Goal: Task Accomplishment & Management: Complete application form

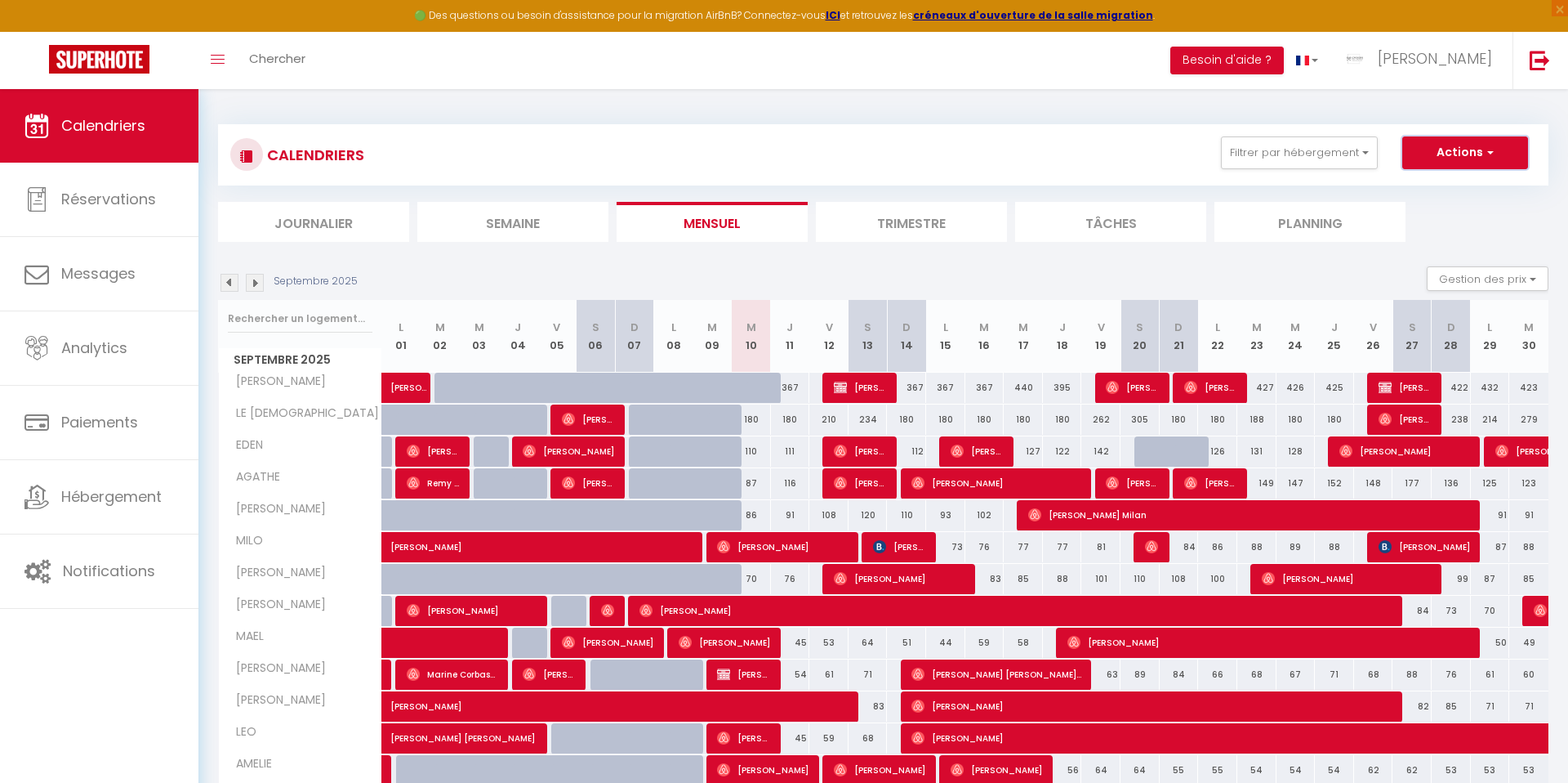
click at [1434, 163] on button "Actions" at bounding box center [1465, 152] width 126 height 33
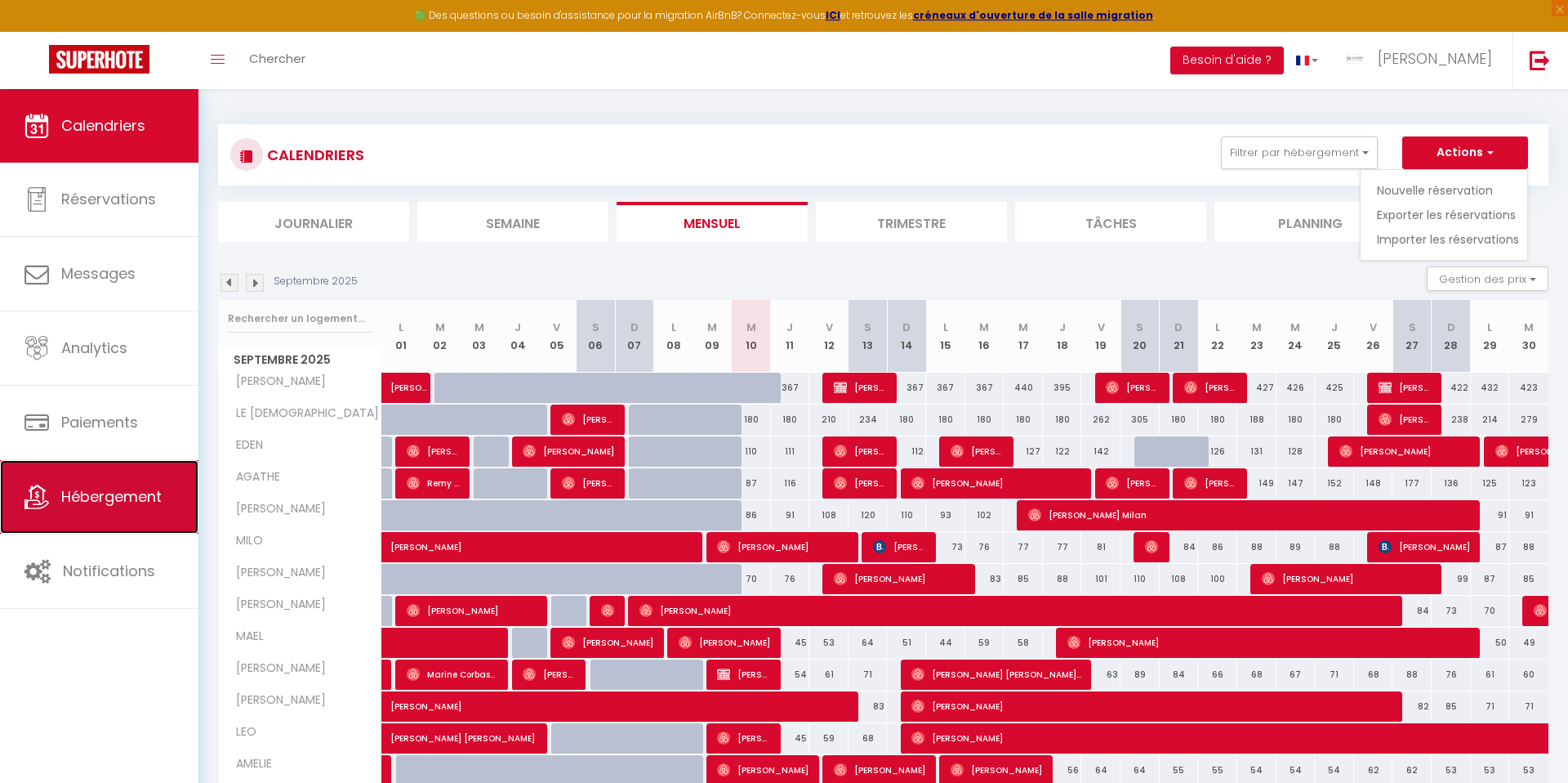
click at [87, 502] on span "Hébergement" at bounding box center [111, 496] width 101 height 20
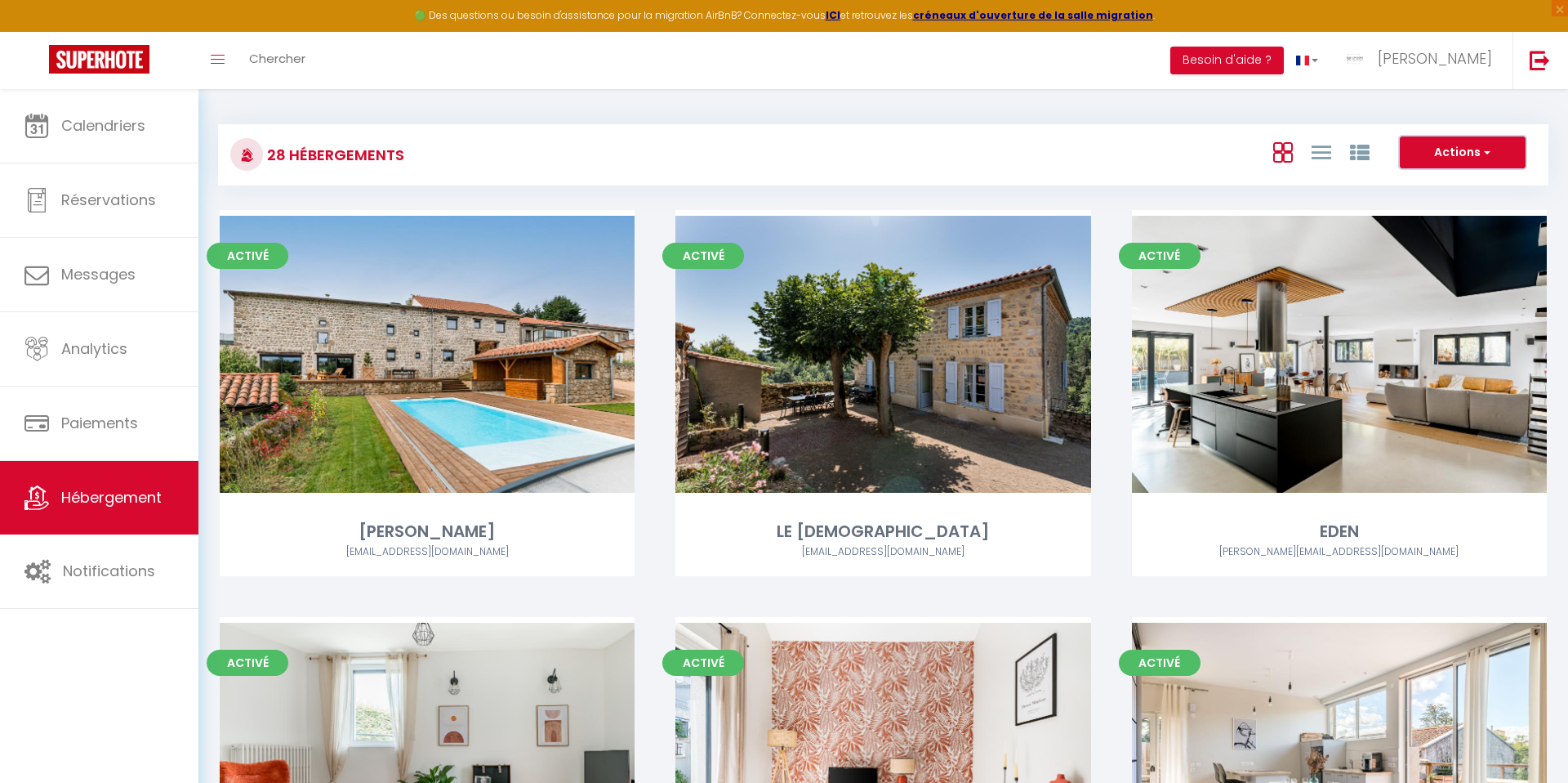
click at [1457, 165] on button "Actions" at bounding box center [1463, 152] width 126 height 33
click at [1426, 185] on li "Créer un Hébergement" at bounding box center [1449, 186] width 149 height 18
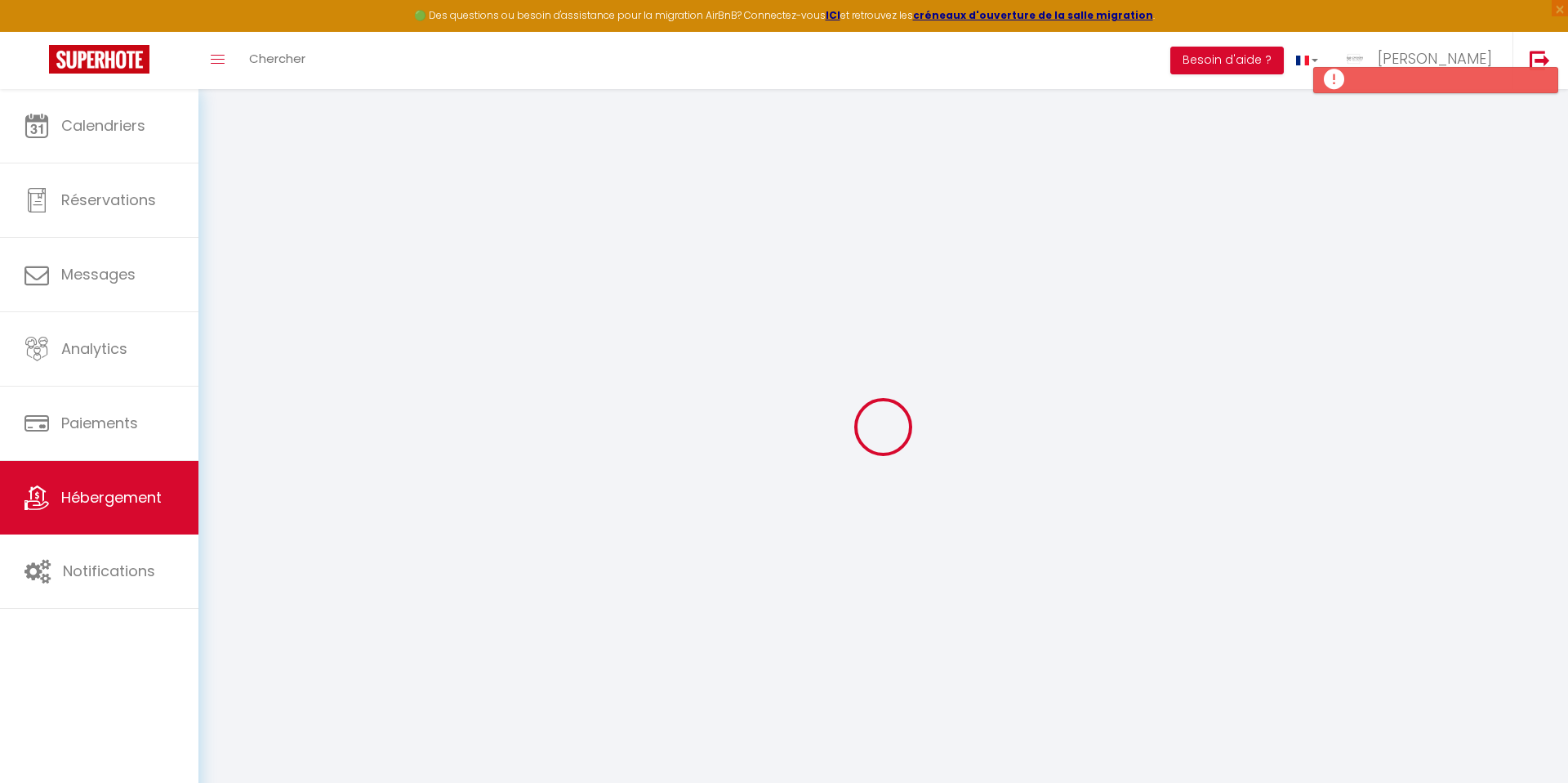
select select
checkbox input "false"
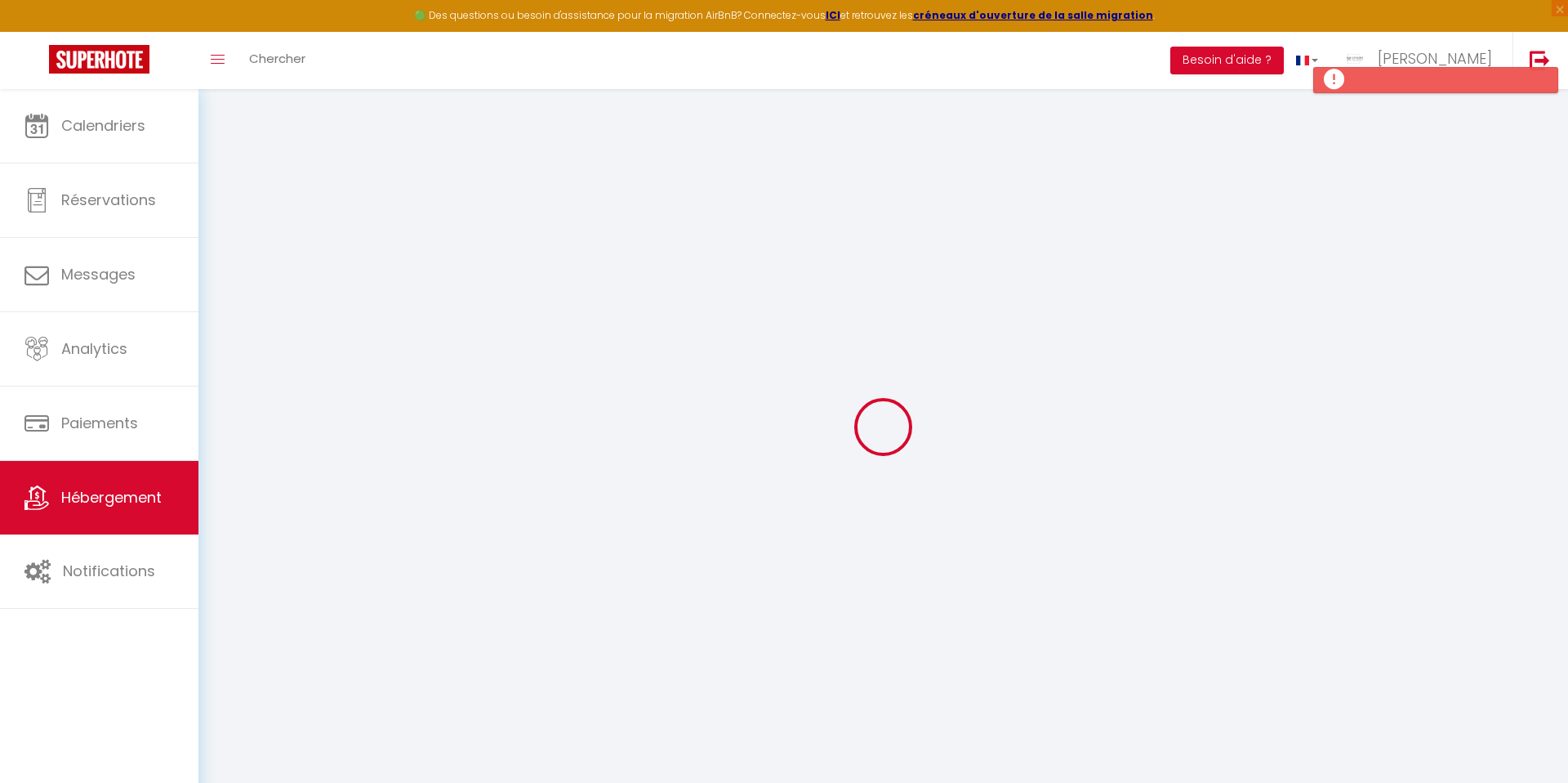
select select
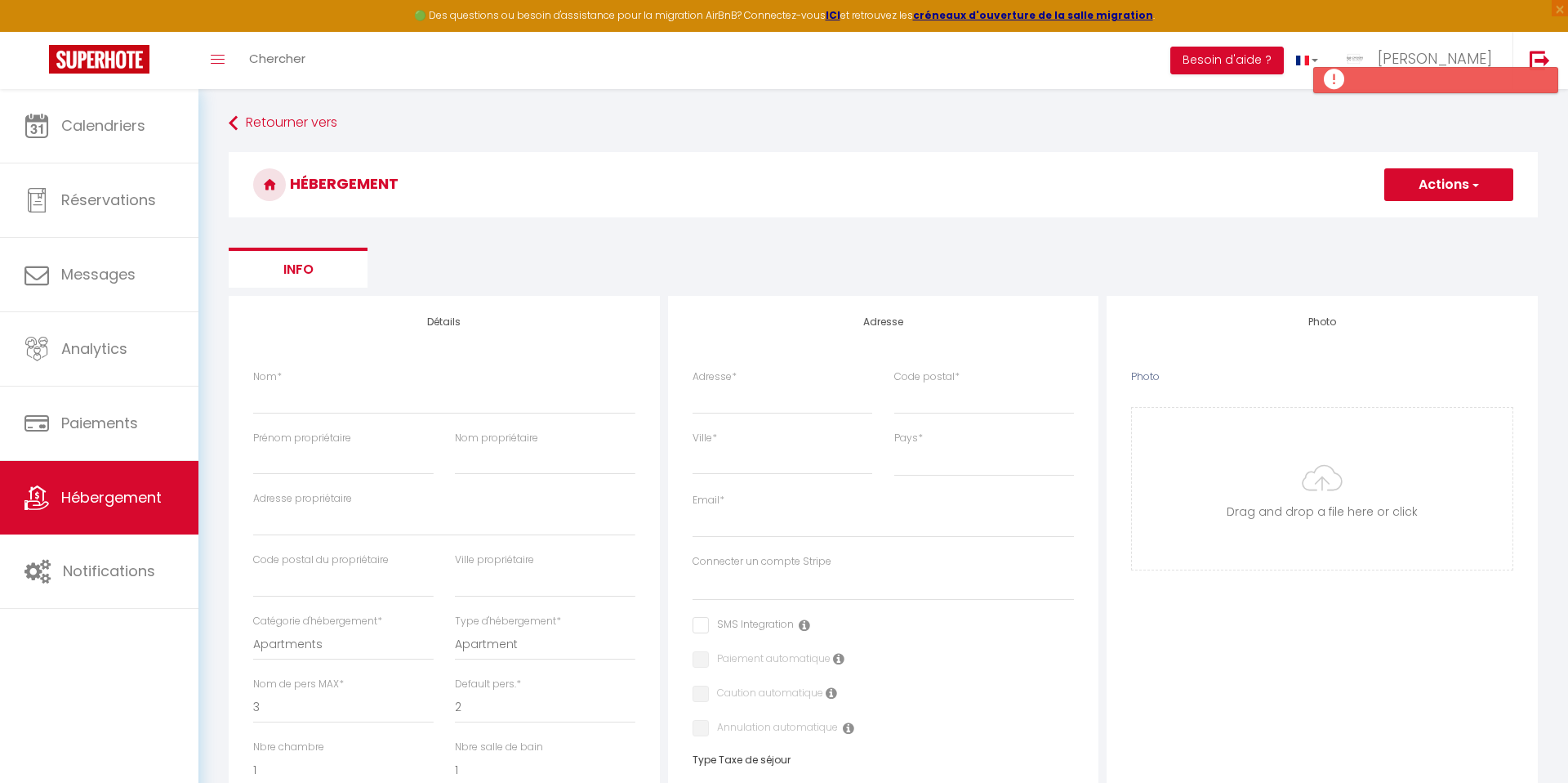
drag, startPoint x: 347, startPoint y: 271, endPoint x: 488, endPoint y: 249, distance: 142.7
click at [347, 271] on li "Info" at bounding box center [298, 267] width 139 height 40
click at [505, 248] on ul "Info" at bounding box center [883, 267] width 1309 height 40
click at [479, 272] on ul "Info" at bounding box center [883, 267] width 1309 height 40
drag, startPoint x: 574, startPoint y: 277, endPoint x: 648, endPoint y: 254, distance: 77.5
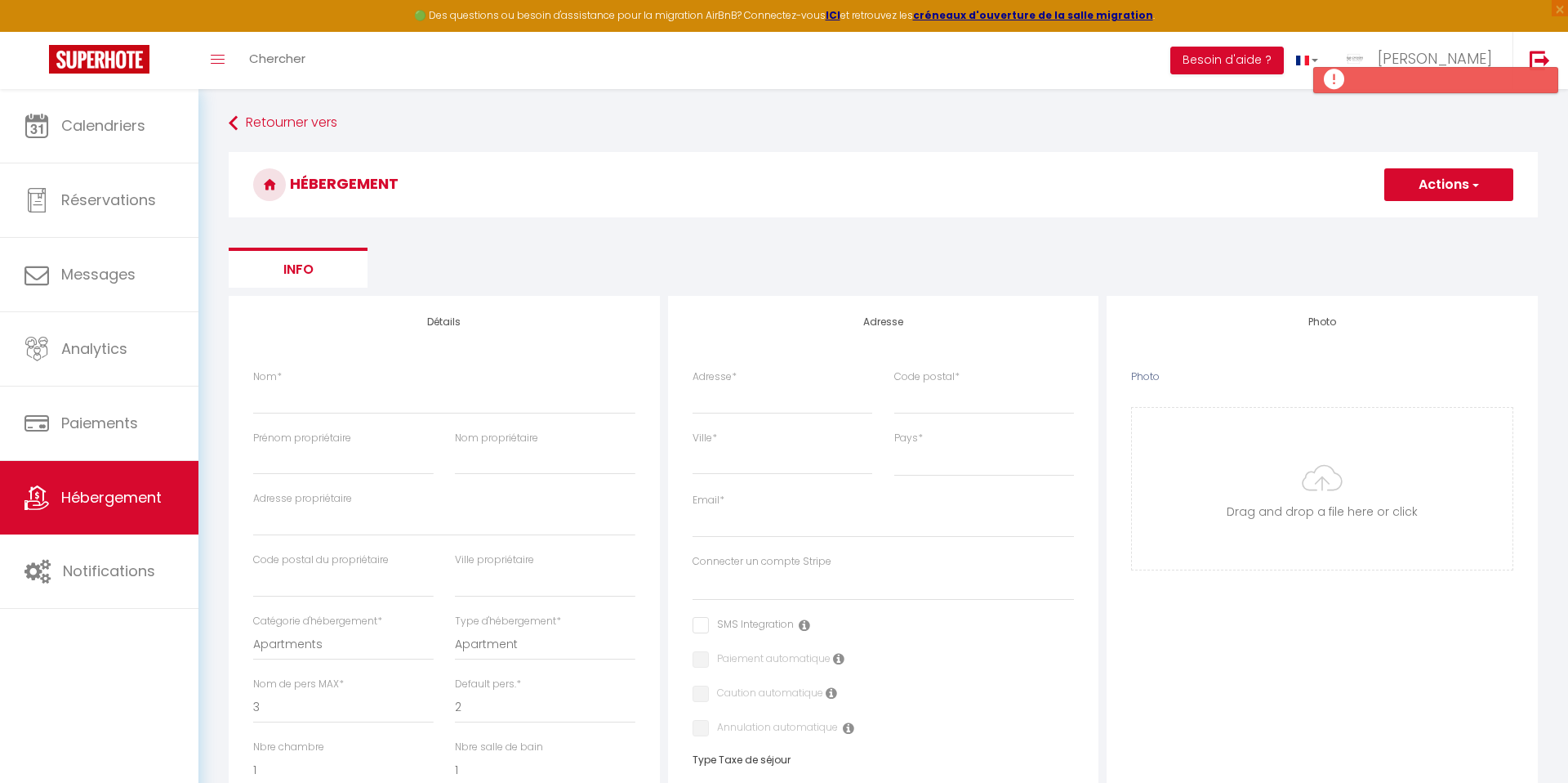
click at [602, 268] on ul "Info" at bounding box center [883, 267] width 1309 height 40
drag, startPoint x: 677, startPoint y: 253, endPoint x: 721, endPoint y: 254, distance: 44.0
click at [699, 254] on ul "Info" at bounding box center [883, 267] width 1309 height 40
click at [742, 257] on ul "Info" at bounding box center [883, 267] width 1309 height 40
drag, startPoint x: 761, startPoint y: 256, endPoint x: 860, endPoint y: 253, distance: 99.0
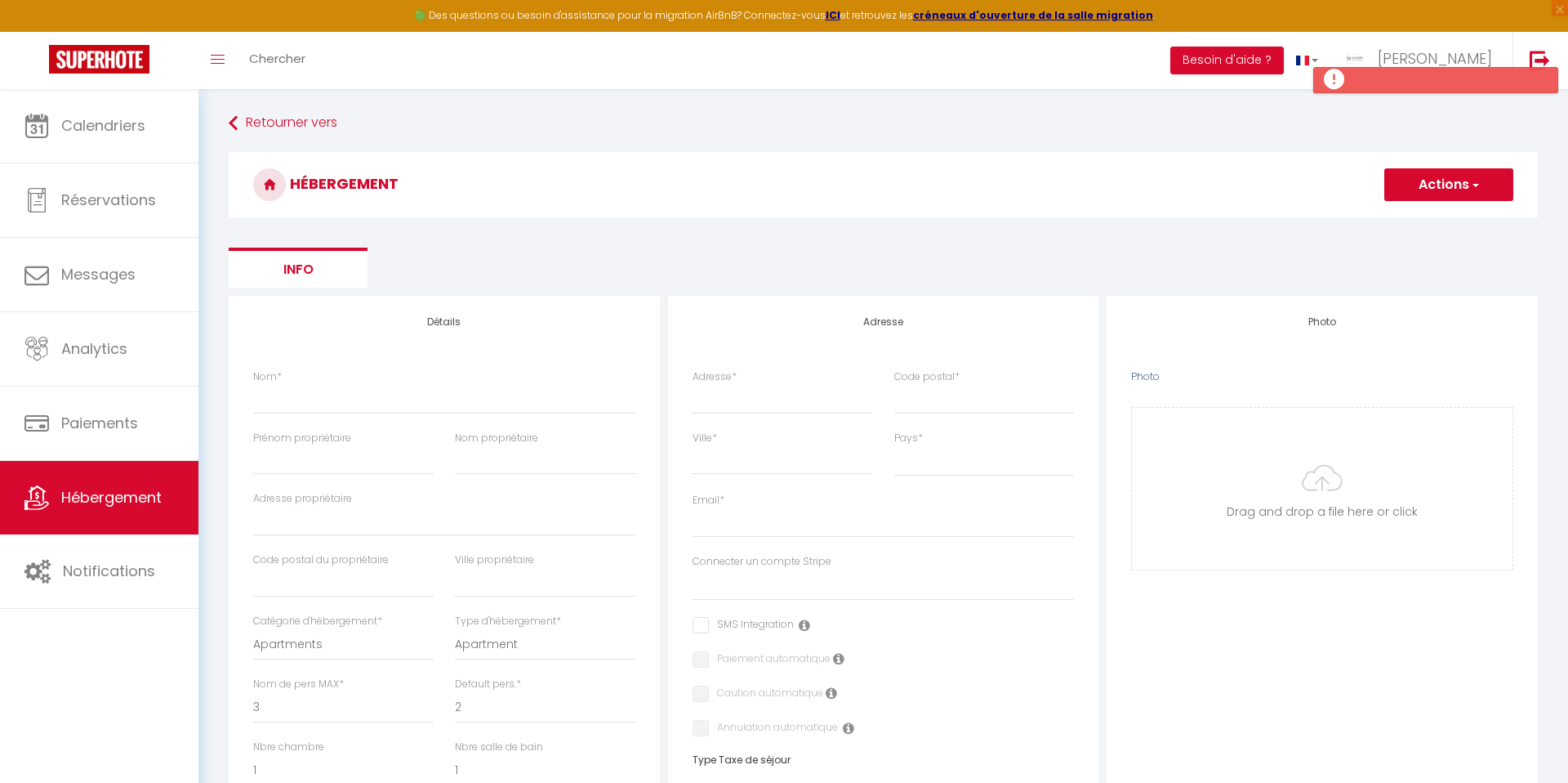
click at [778, 257] on ul "Info" at bounding box center [883, 267] width 1309 height 40
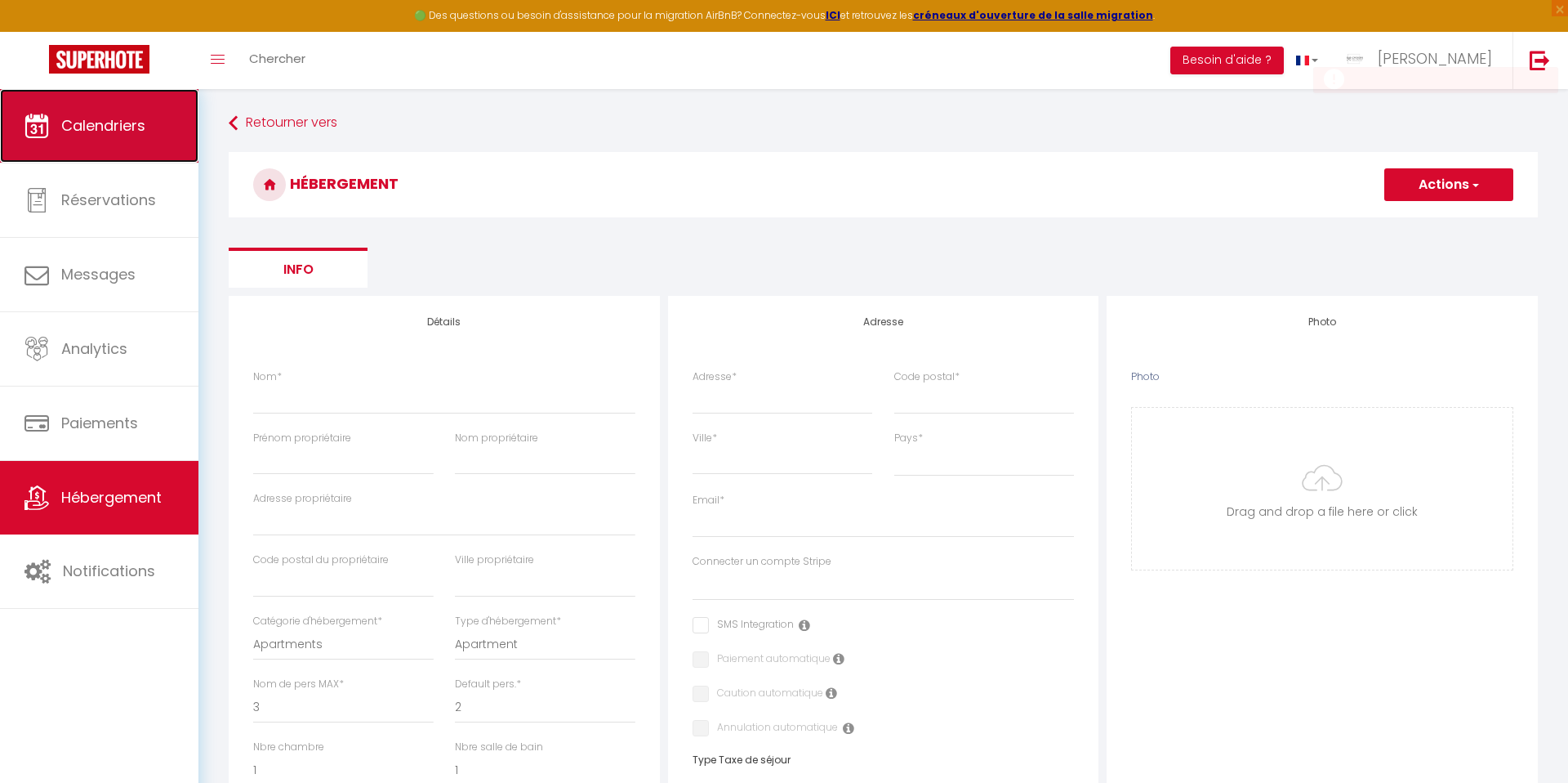
click at [121, 130] on span "Calendriers" at bounding box center [103, 125] width 84 height 20
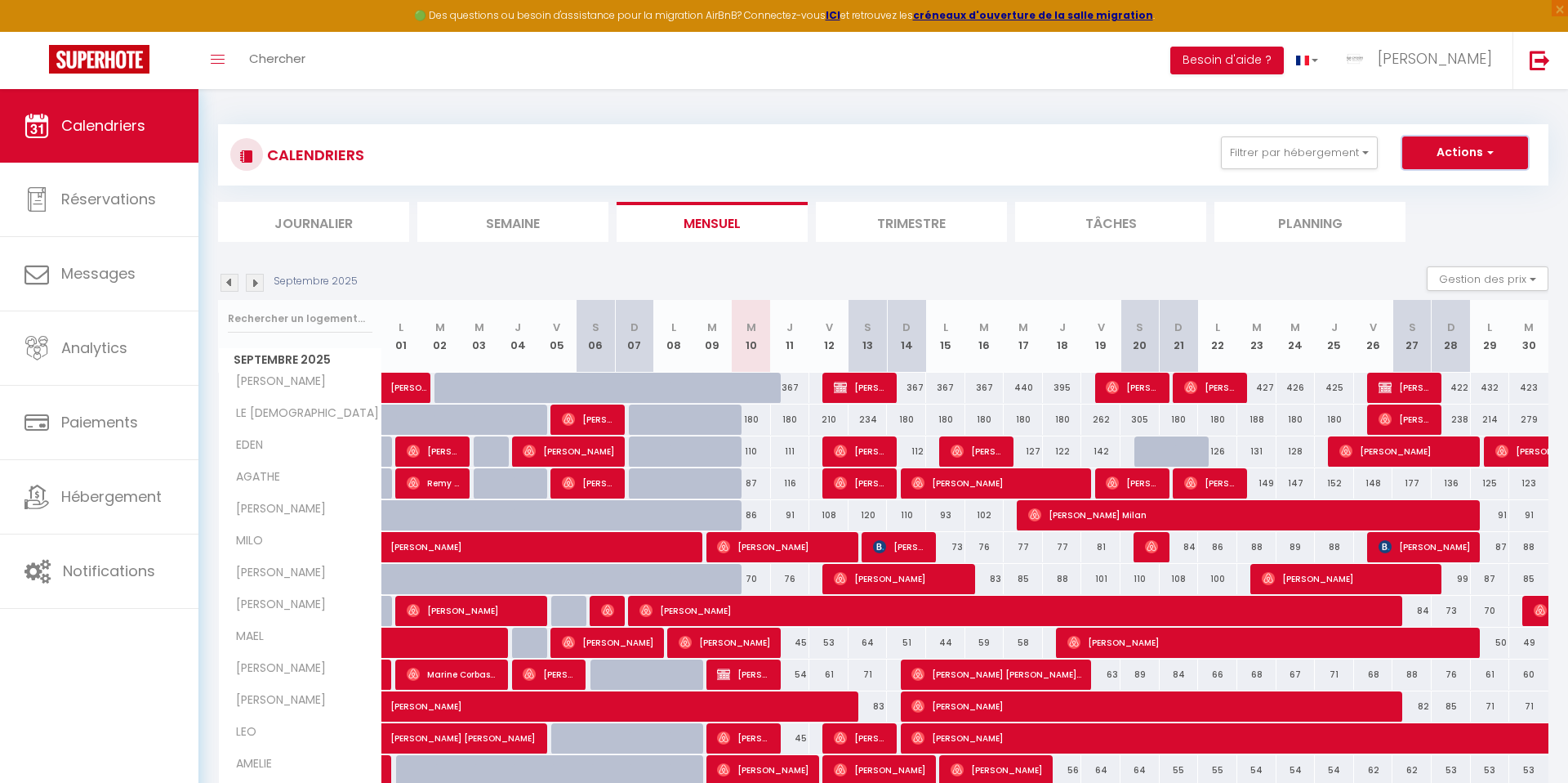
click at [1458, 152] on button "Actions" at bounding box center [1465, 152] width 126 height 33
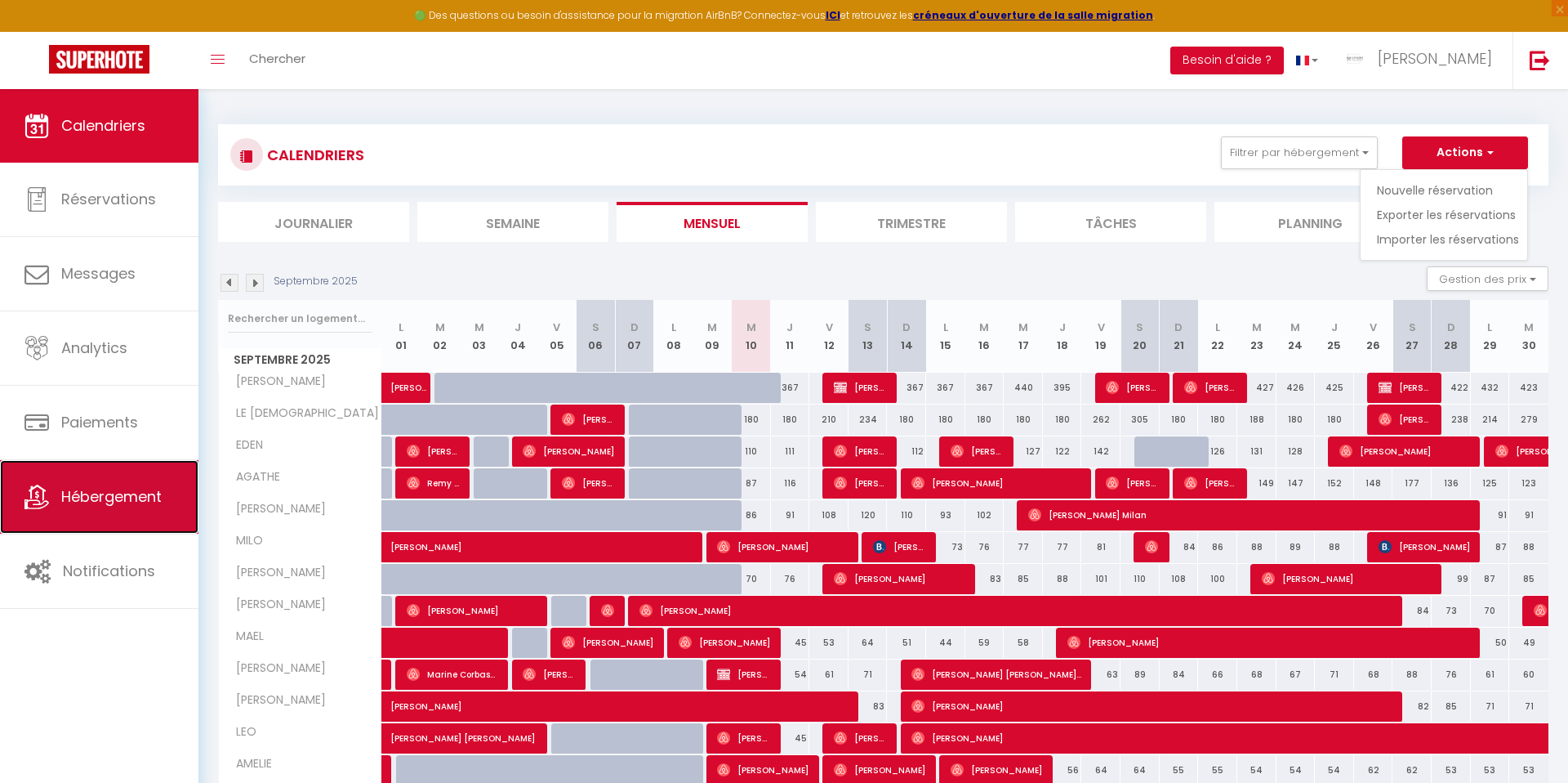
click at [107, 493] on span "Hébergement" at bounding box center [111, 496] width 101 height 20
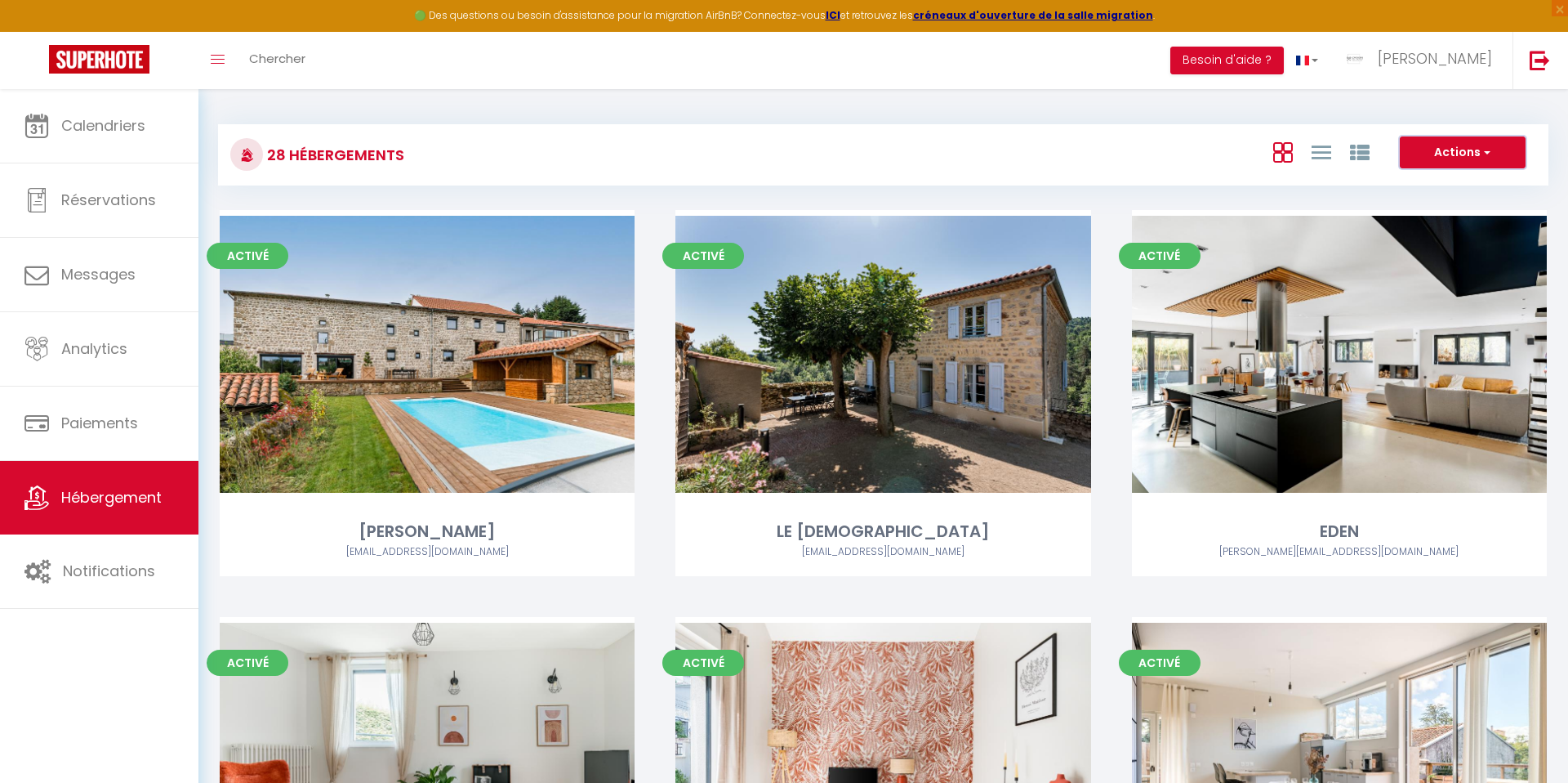
click at [1444, 162] on button "Actions" at bounding box center [1463, 152] width 126 height 33
click at [1422, 187] on li "Créer un Hébergement" at bounding box center [1449, 186] width 149 height 18
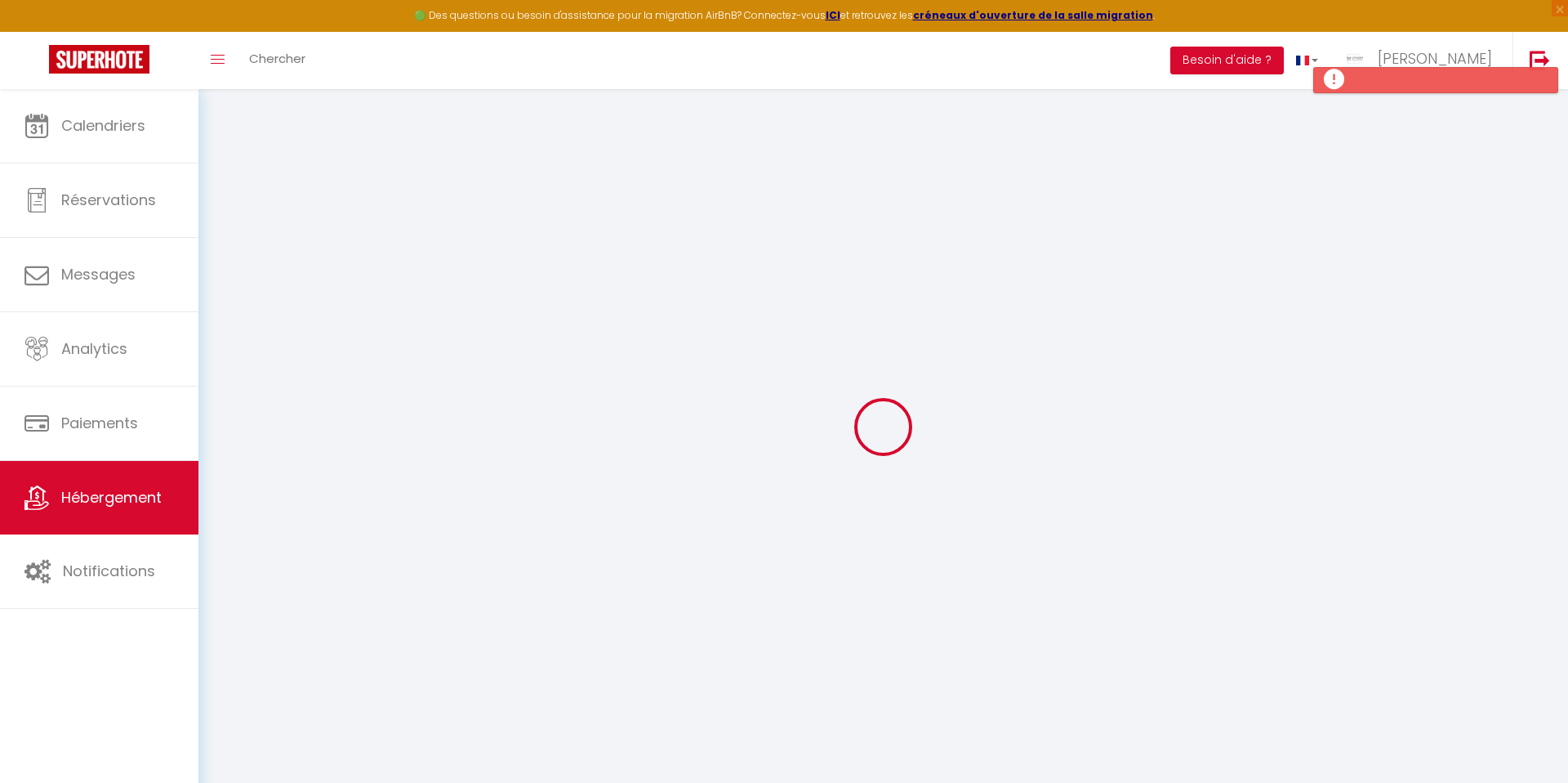
select select
checkbox input "false"
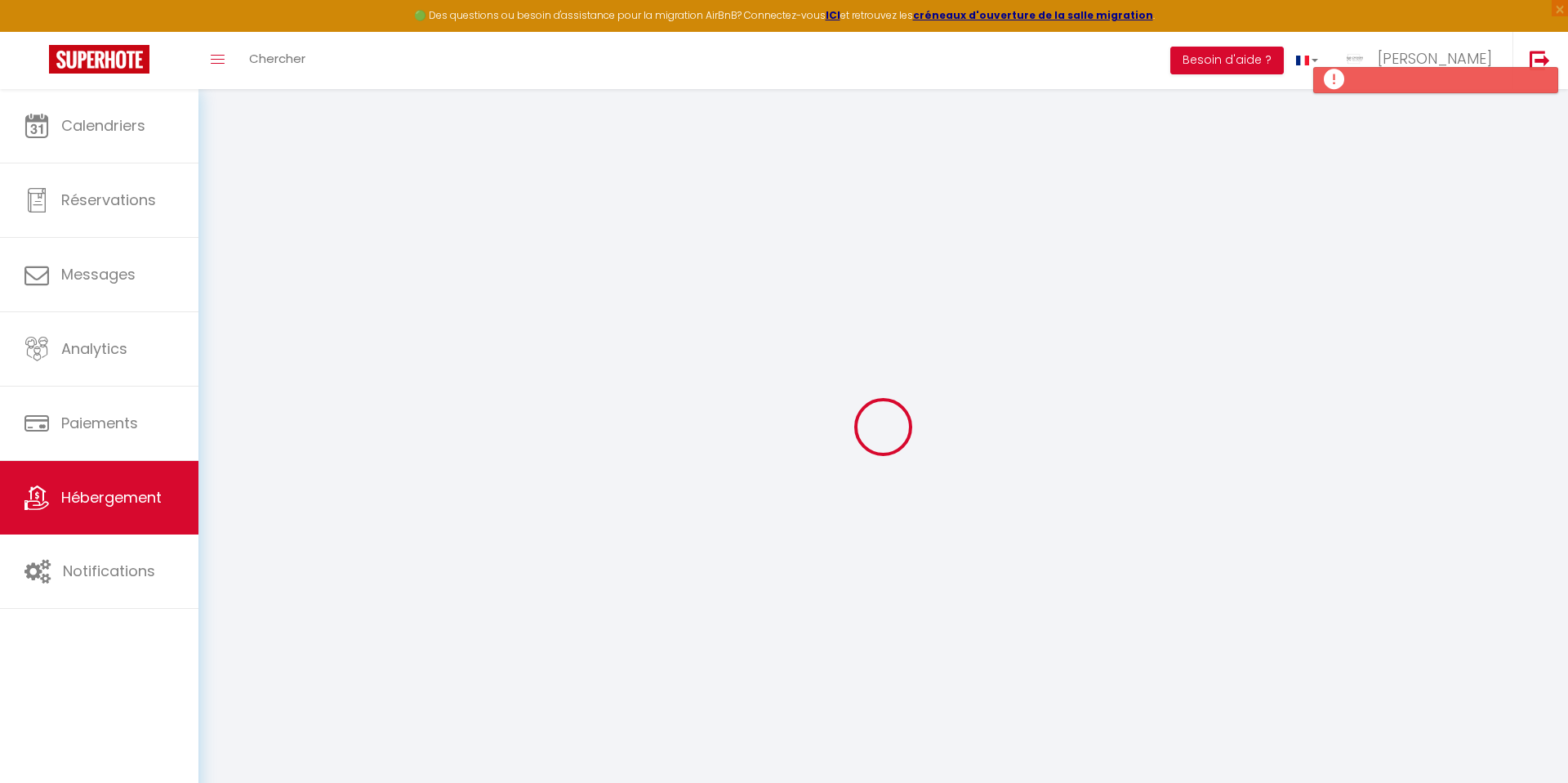
select select
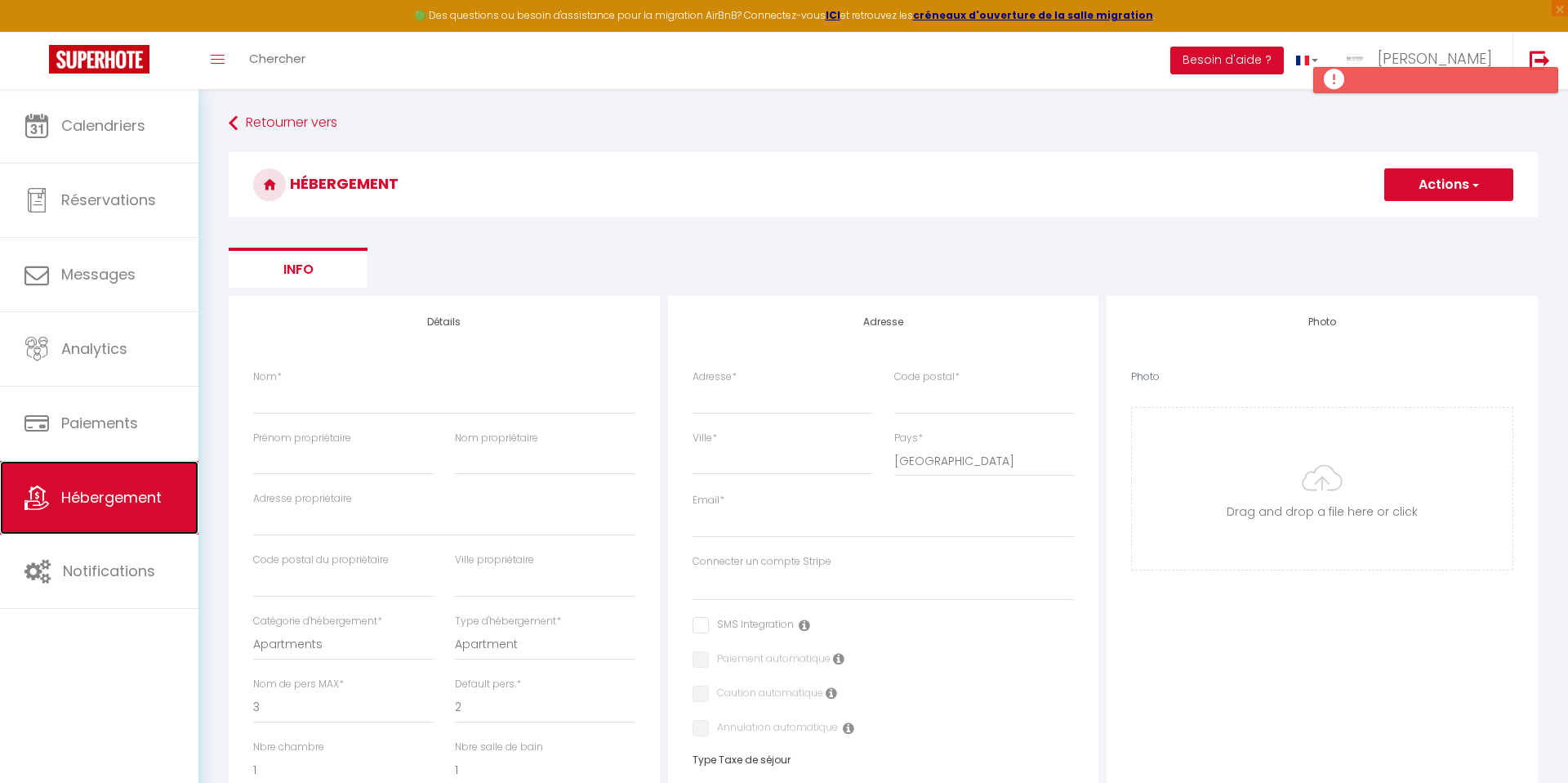
click at [97, 498] on span "Hébergement" at bounding box center [111, 496] width 101 height 20
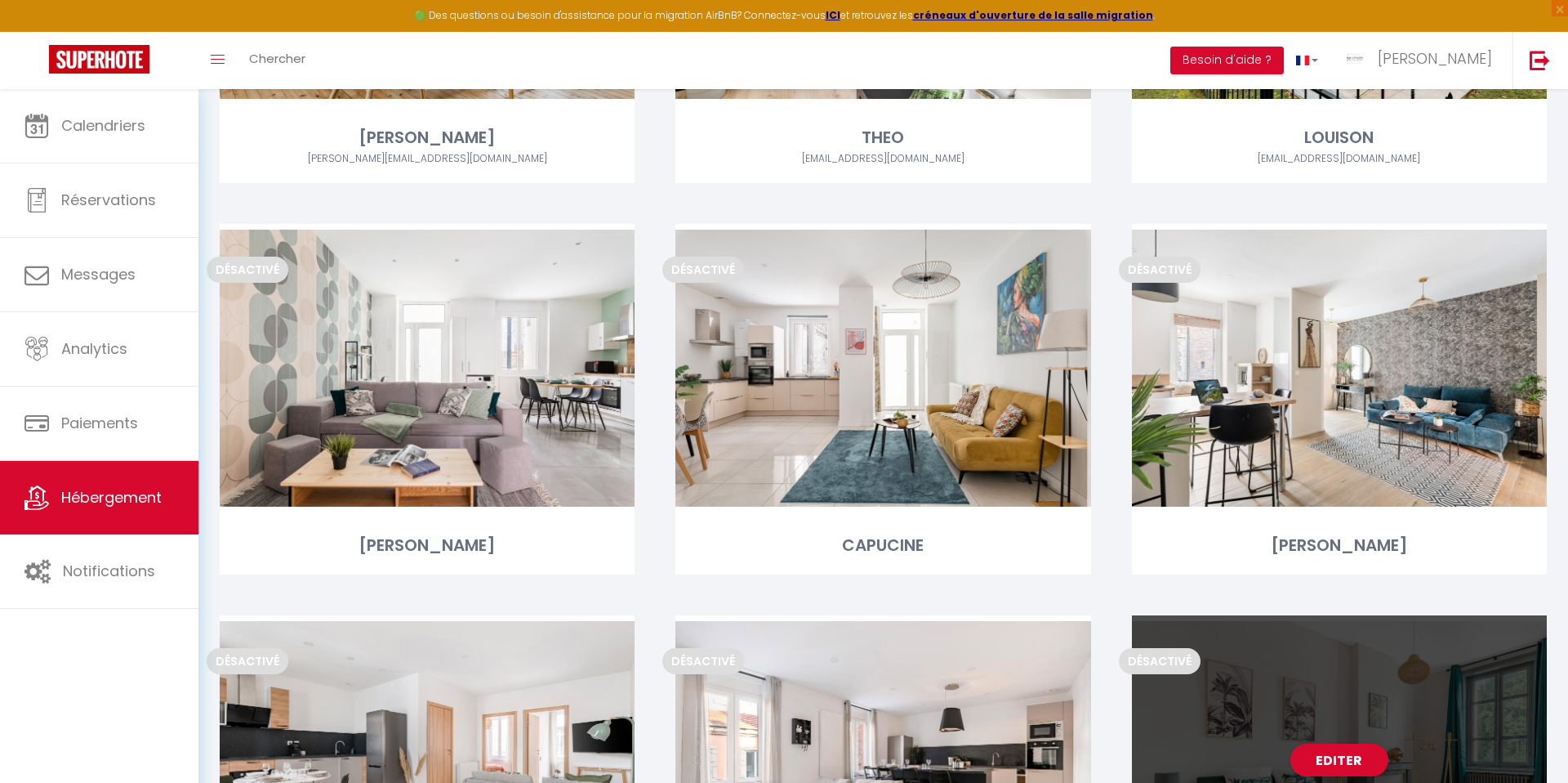
scroll to position [2833, 0]
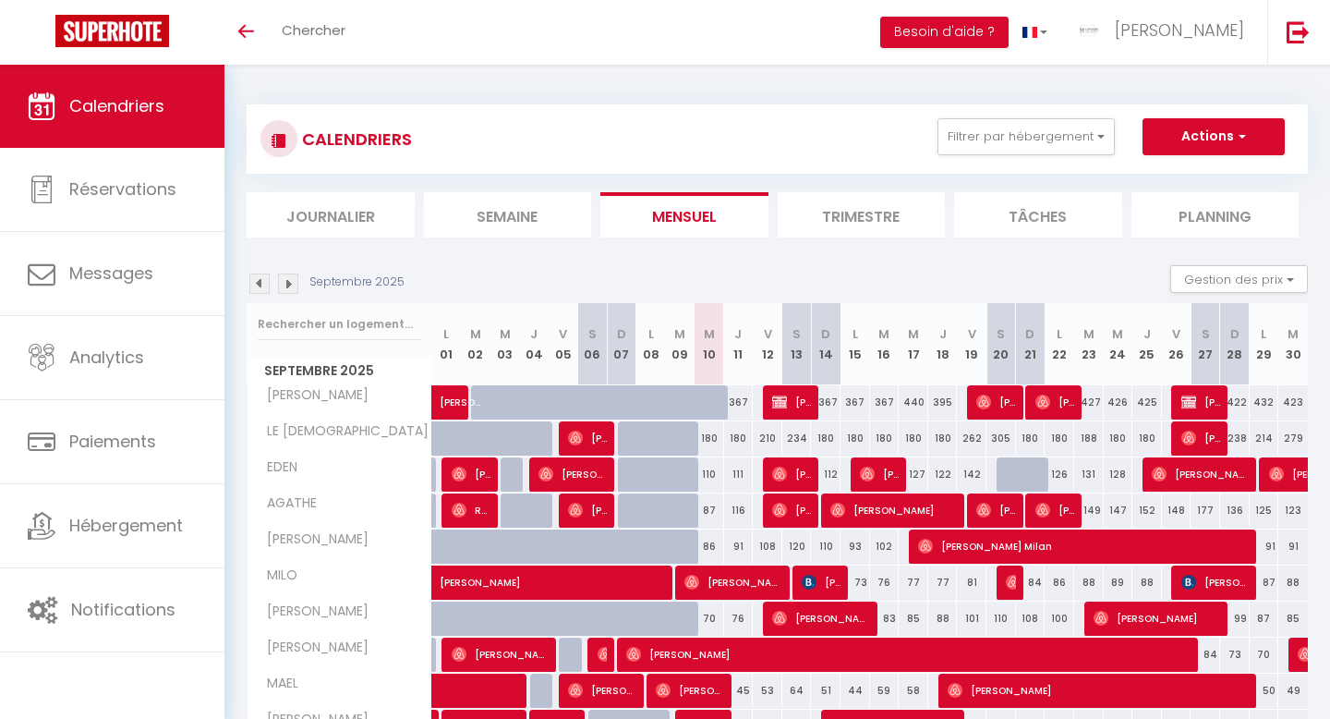
click at [288, 284] on img at bounding box center [288, 283] width 20 height 20
click at [293, 283] on img at bounding box center [288, 283] width 20 height 20
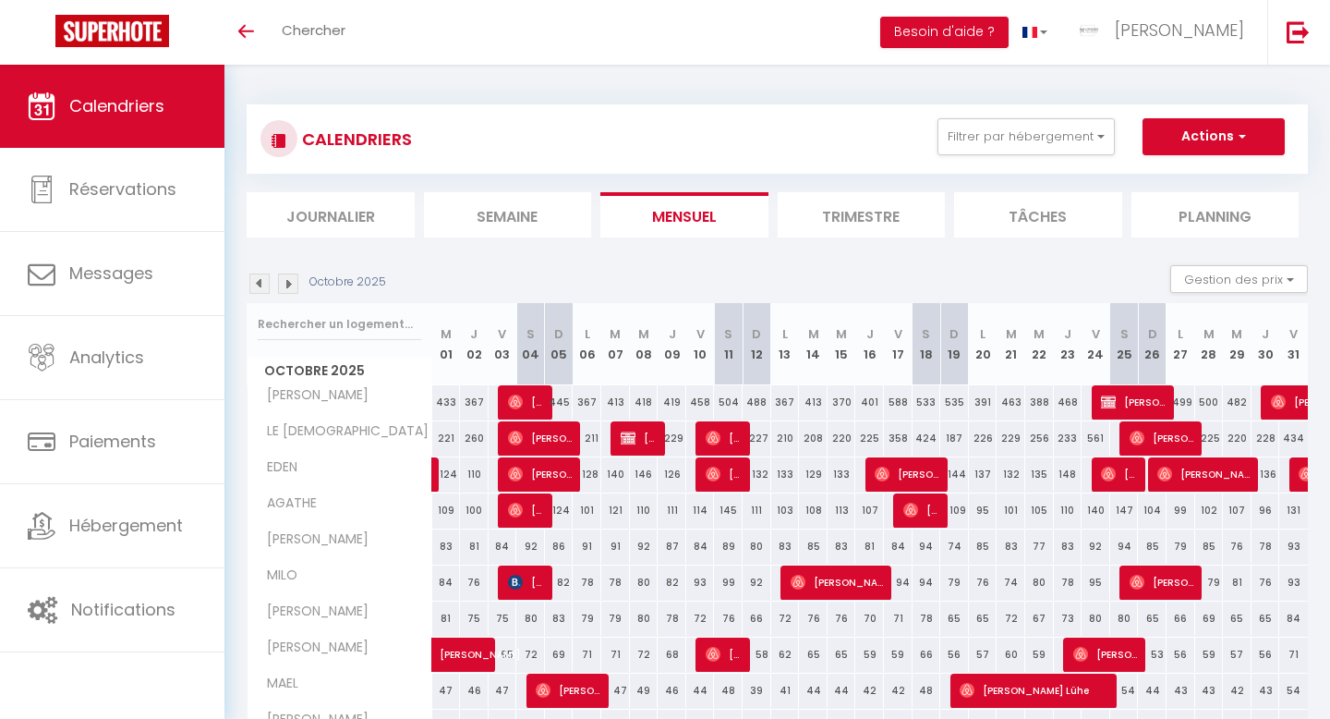
click at [254, 282] on img at bounding box center [259, 283] width 20 height 20
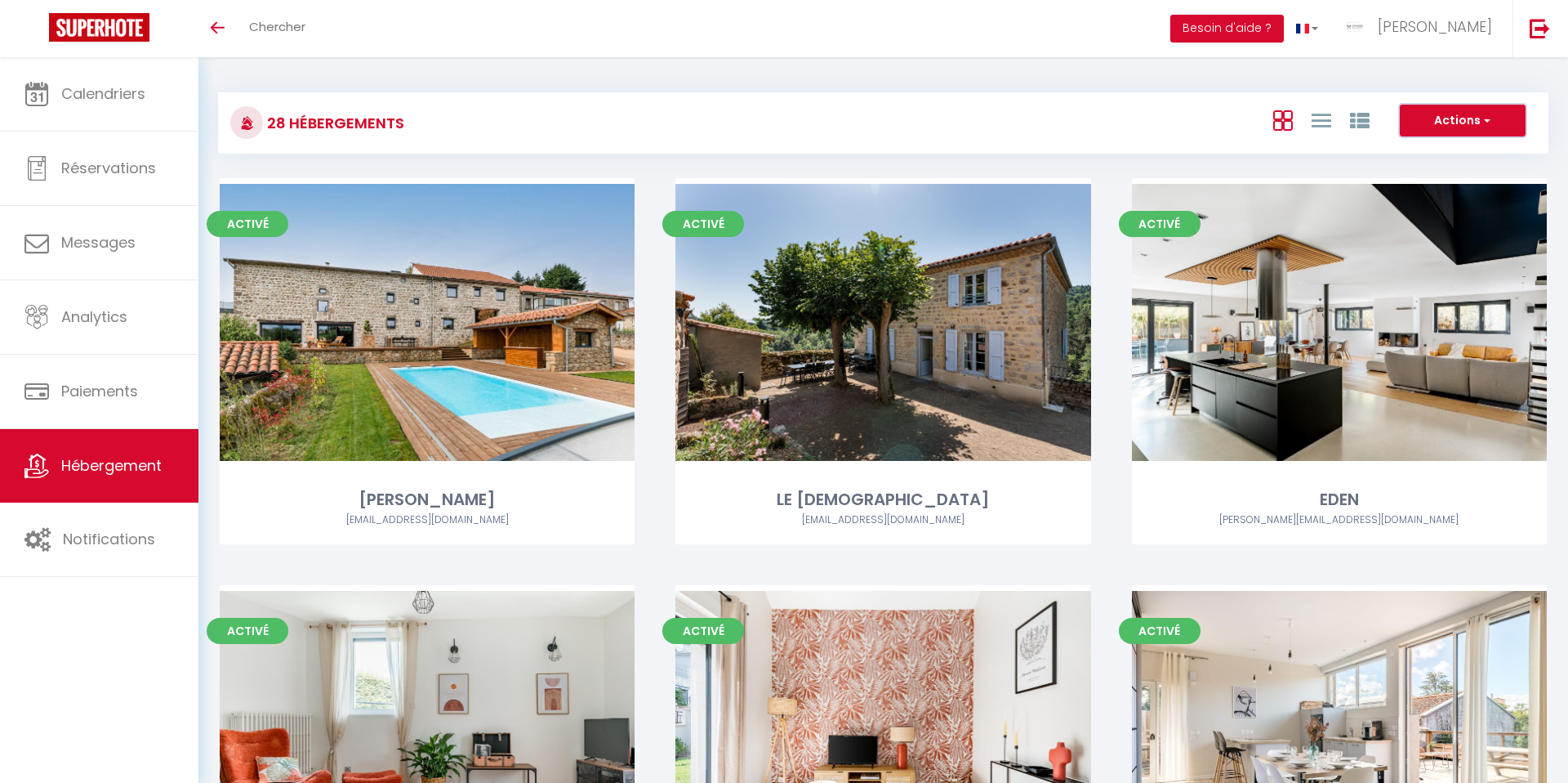
click at [1426, 121] on button "Actions" at bounding box center [1463, 120] width 126 height 33
click at [1385, 150] on li "Créer un Hébergement" at bounding box center [1449, 154] width 149 height 18
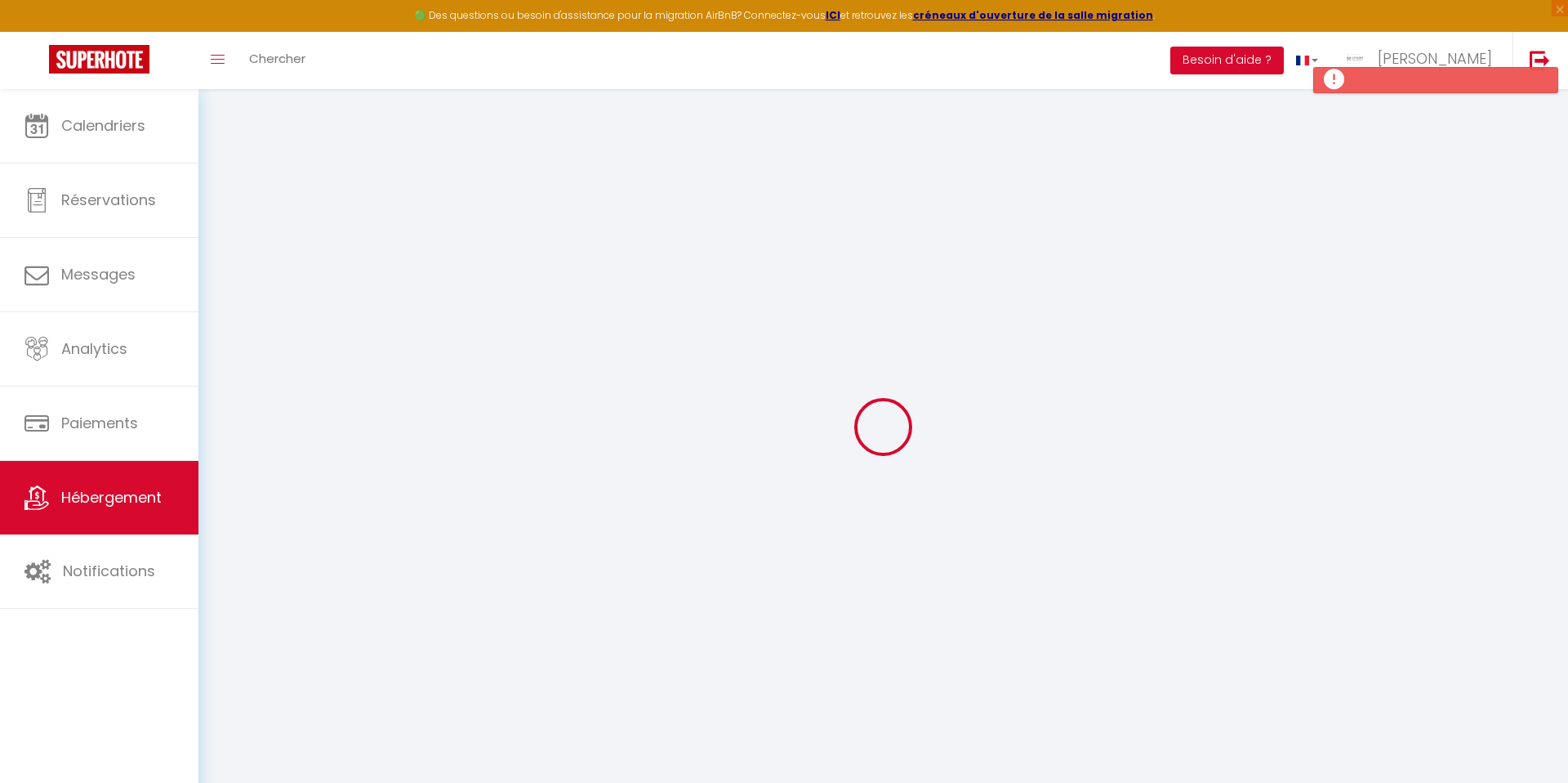
select select
checkbox input "false"
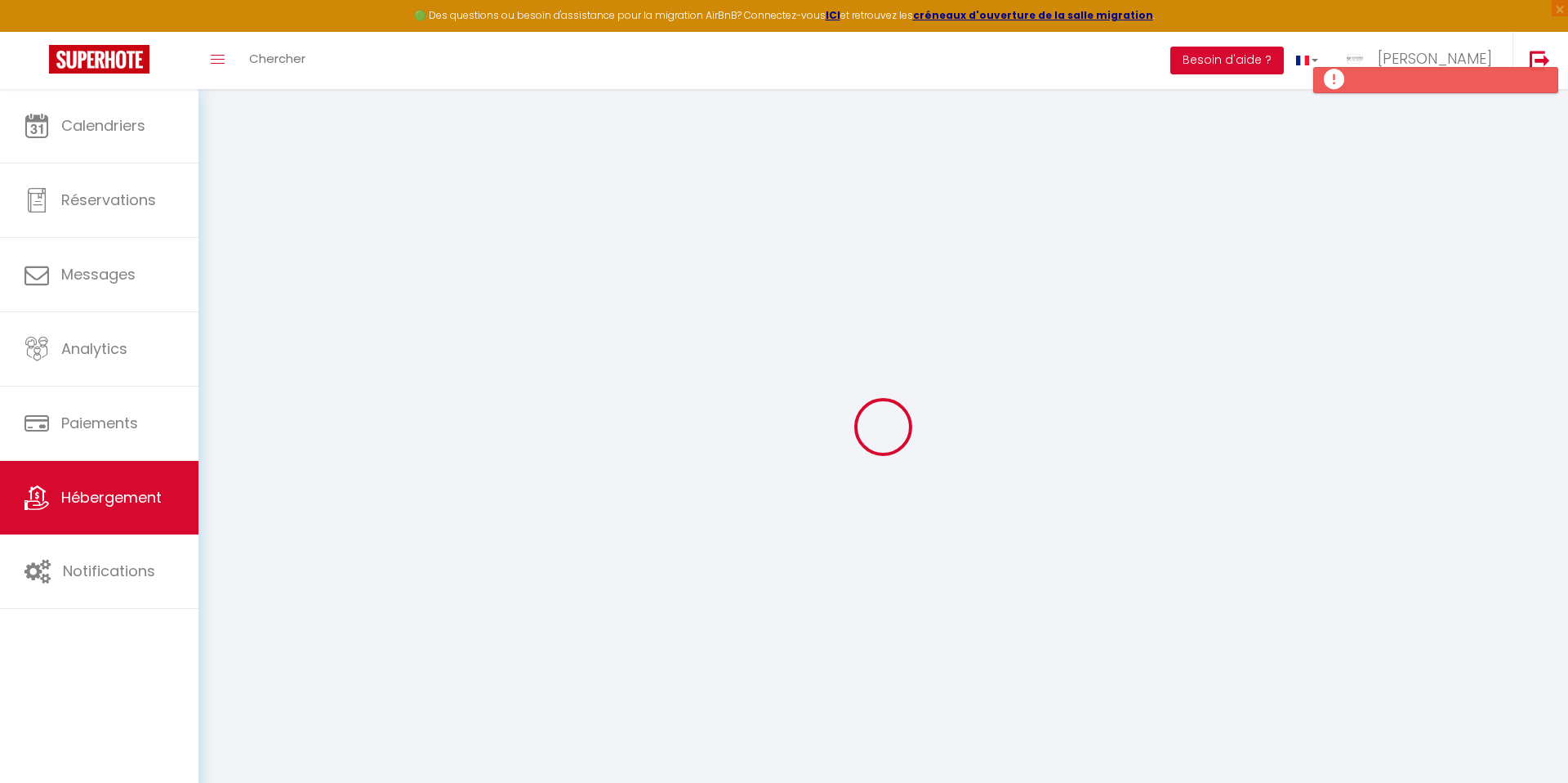
select select
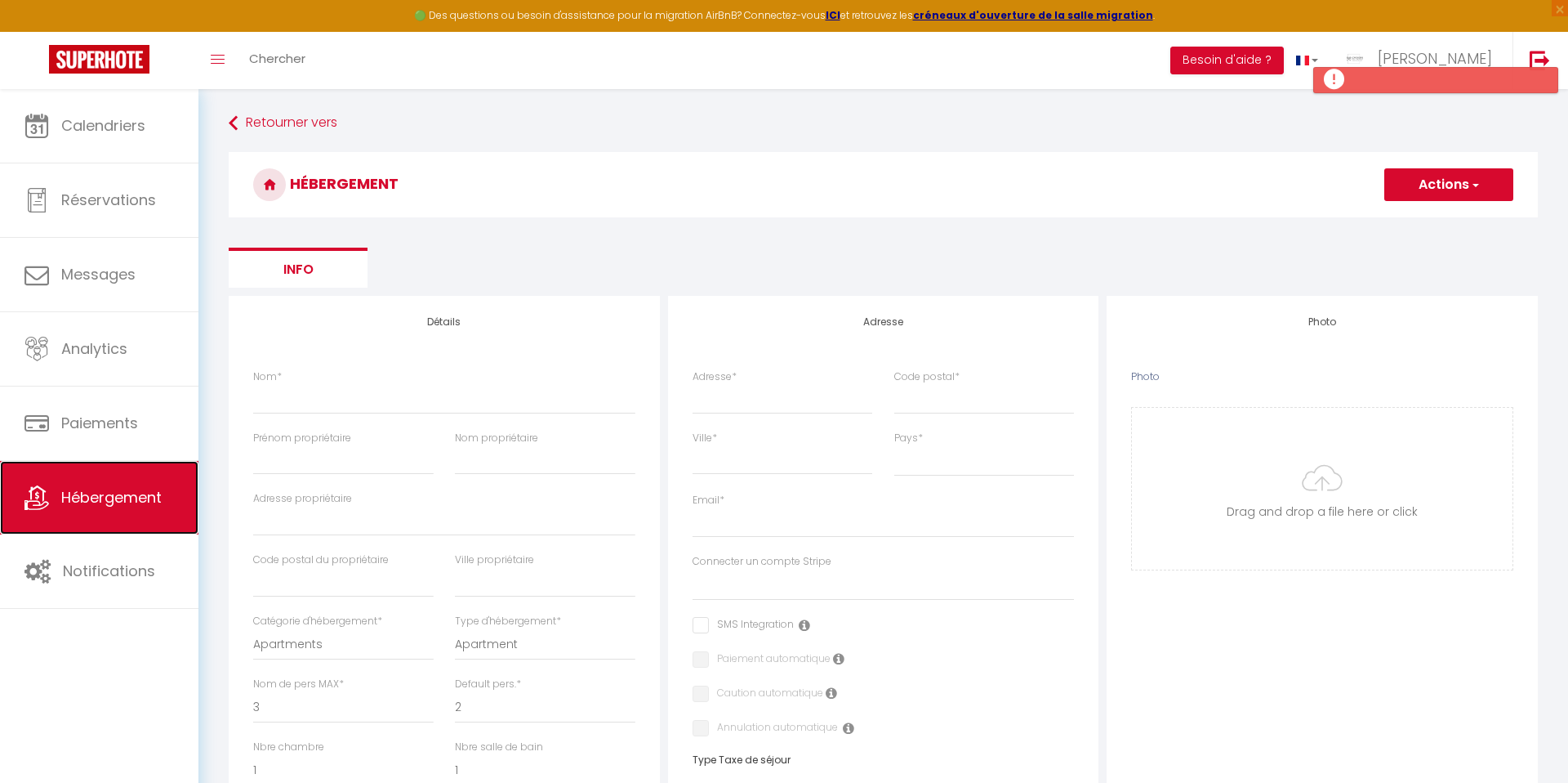
click at [113, 493] on span "Hébergement" at bounding box center [111, 496] width 101 height 20
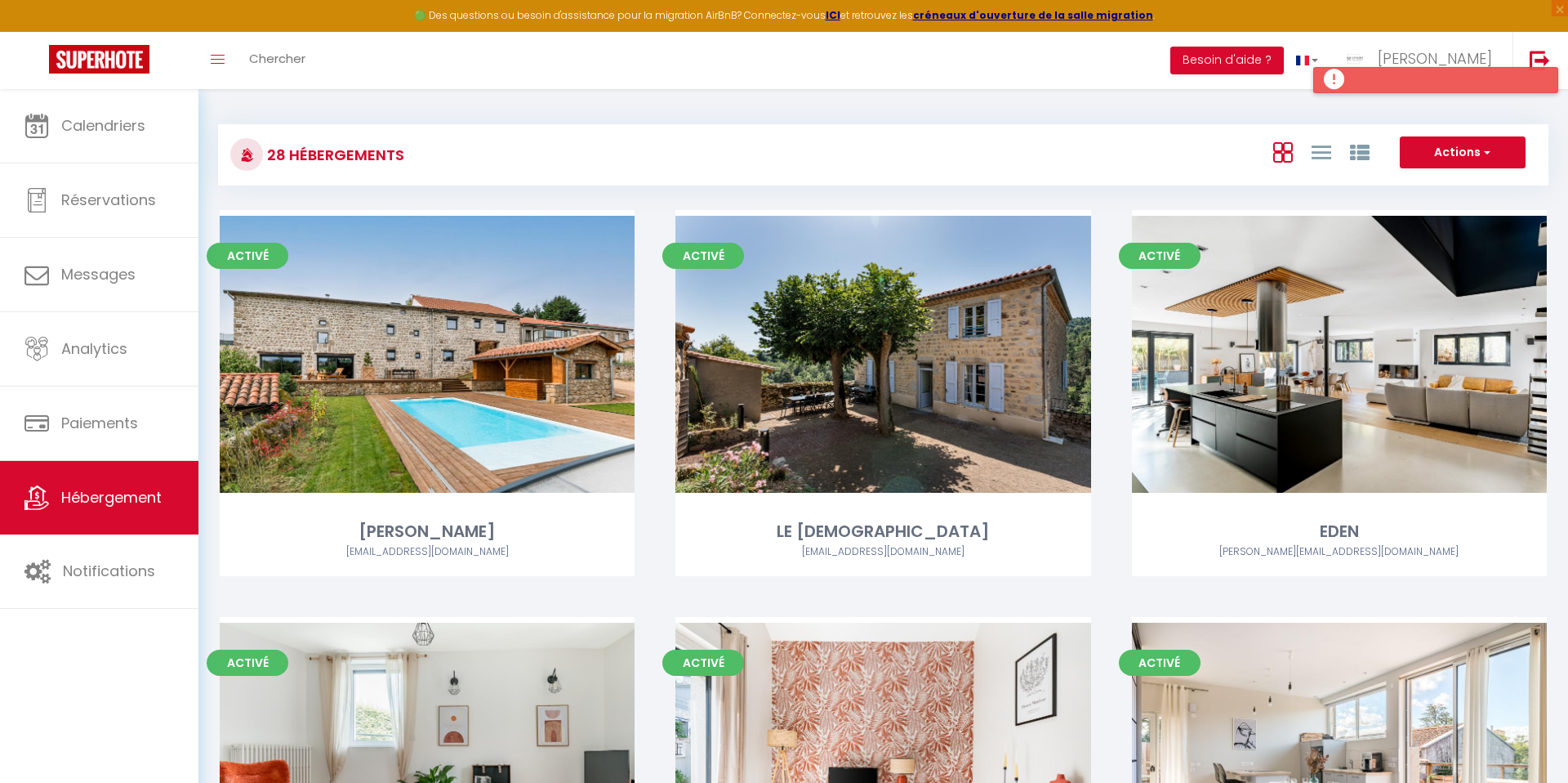
click at [1404, 83] on div at bounding box center [1435, 81] width 245 height 27
click at [1426, 142] on button "Actions" at bounding box center [1463, 152] width 126 height 33
click at [1389, 191] on li "Créer un Hébergement" at bounding box center [1449, 186] width 149 height 18
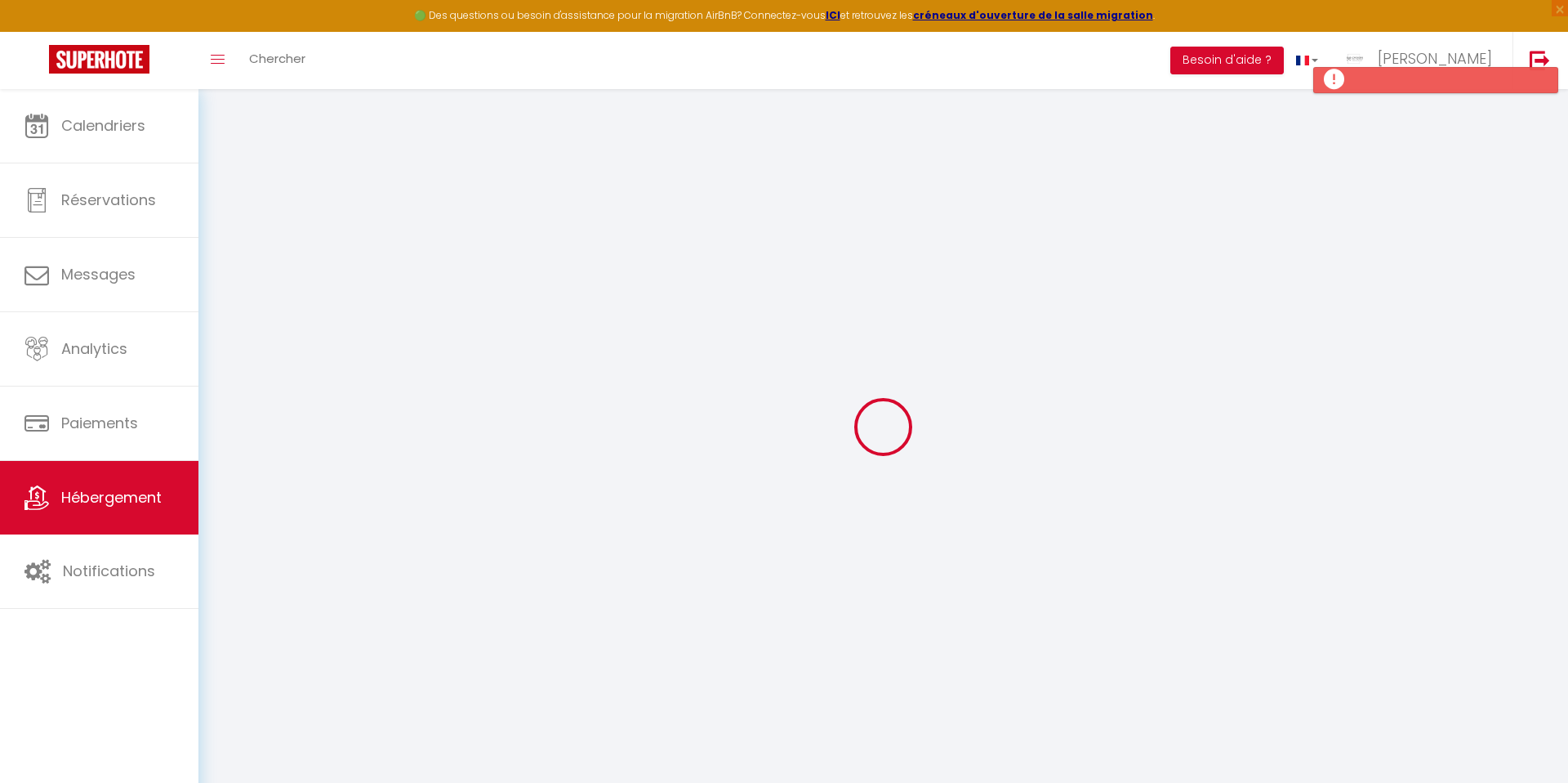
select select
checkbox input "false"
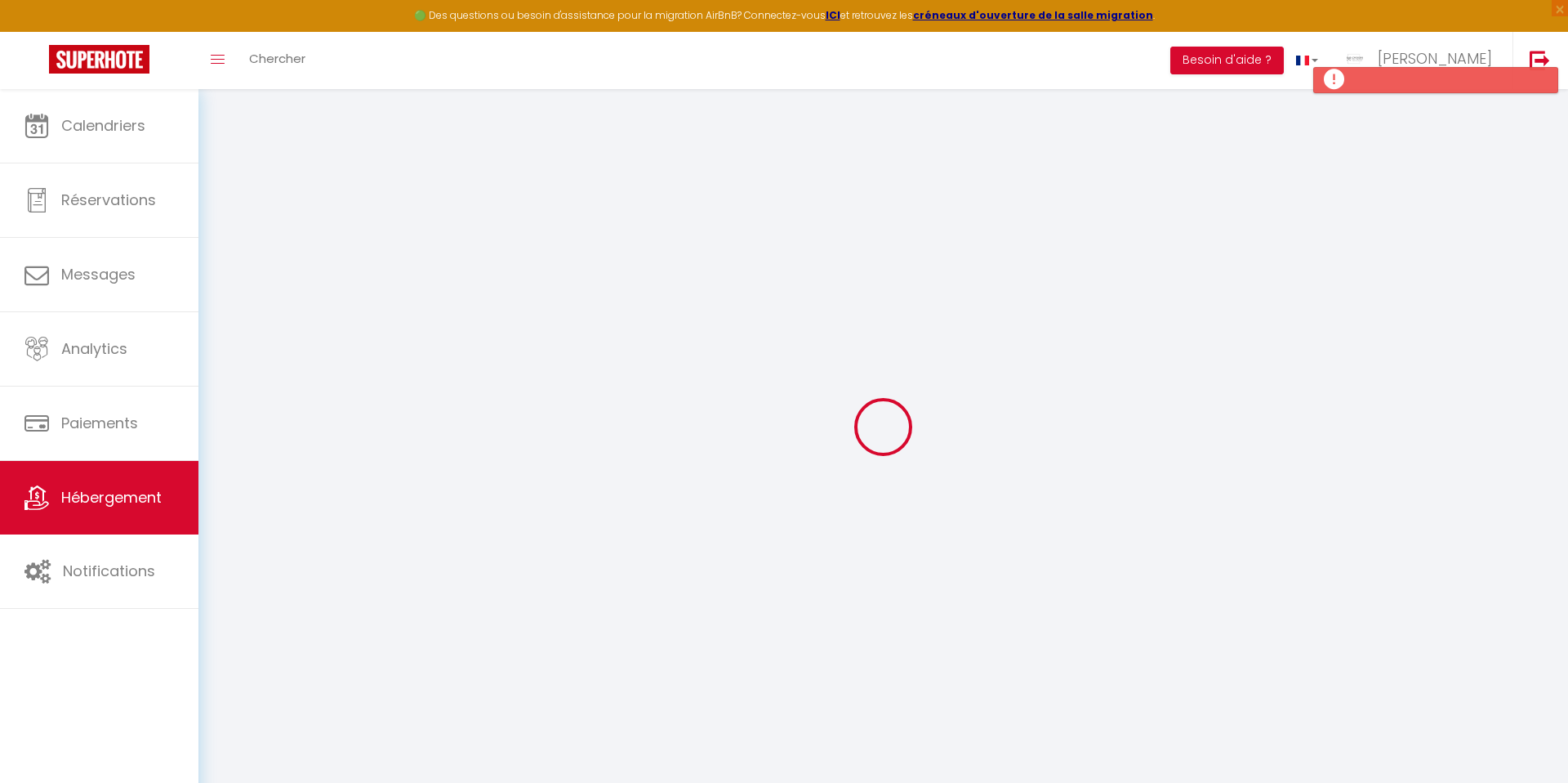
select select
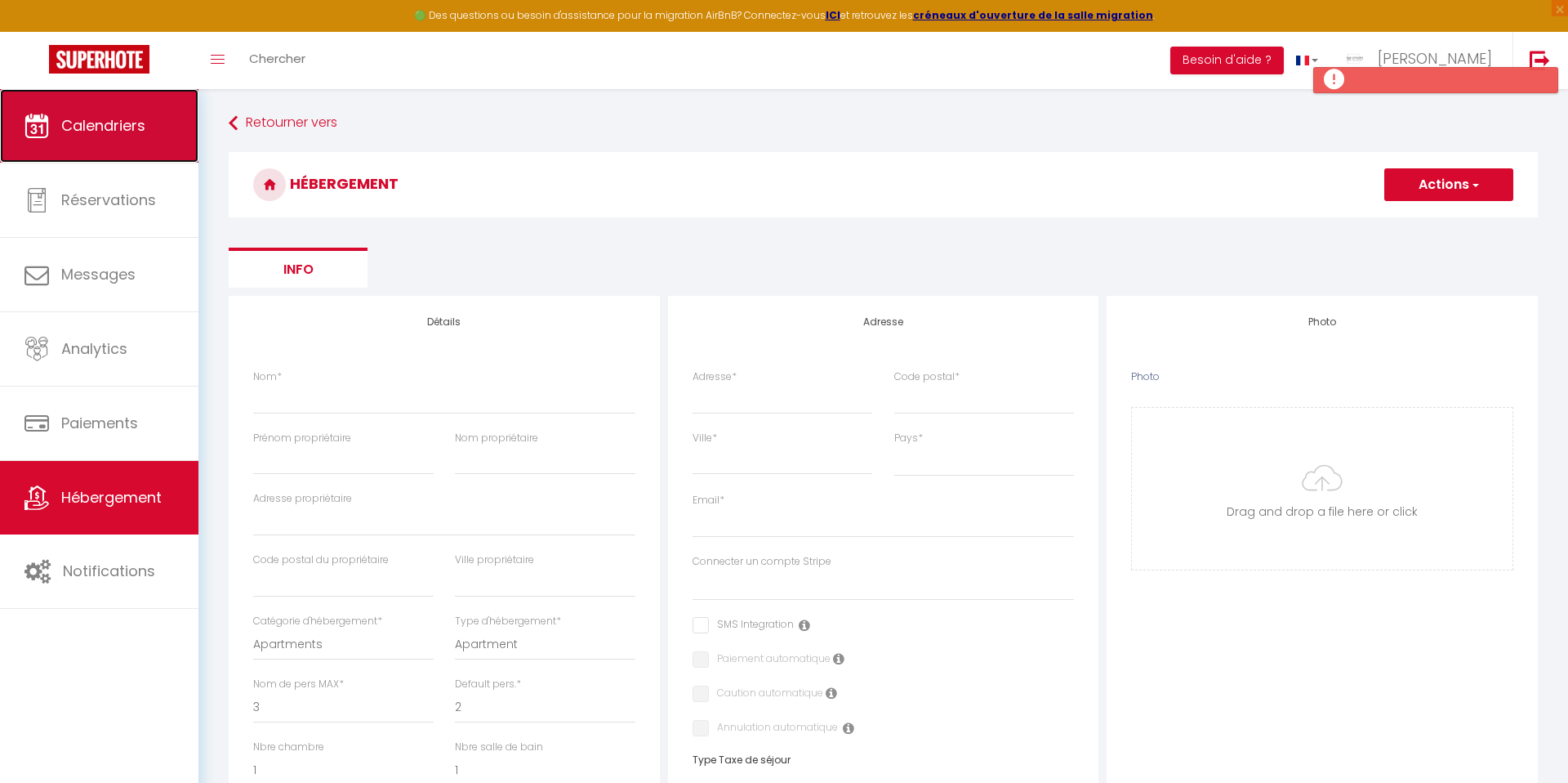
click at [71, 118] on span "Calendriers" at bounding box center [103, 125] width 84 height 20
